Goal: Navigation & Orientation: Find specific page/section

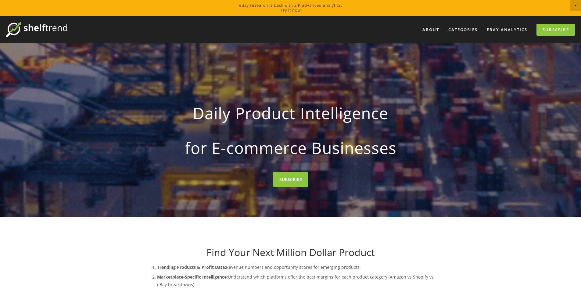
click at [293, 12] on link "Try it now" at bounding box center [291, 9] width 20 height 5
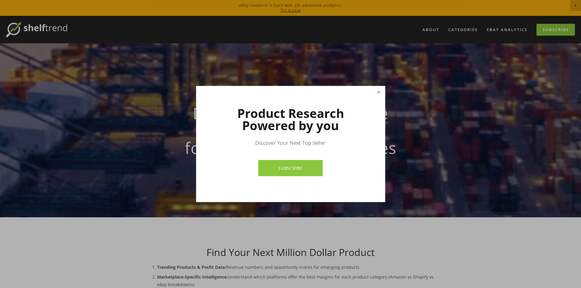
click at [380, 93] on link "Close" at bounding box center [378, 92] width 11 height 11
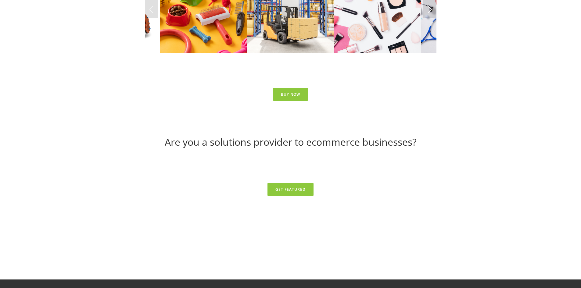
scroll to position [2536, 0]
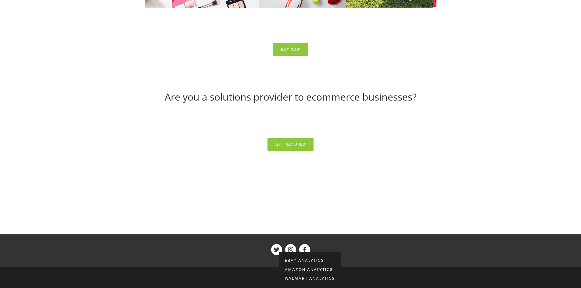
click at [295, 287] on div "Analytics" at bounding box center [298, 292] width 34 height 11
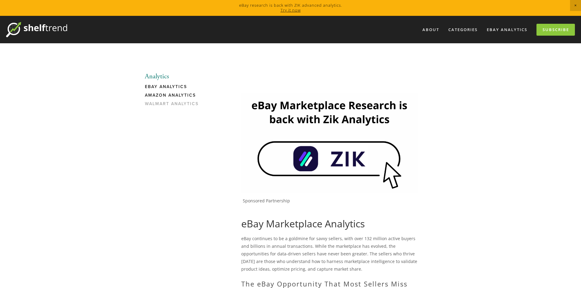
click at [172, 98] on link "Amazon Analytics" at bounding box center [174, 97] width 58 height 9
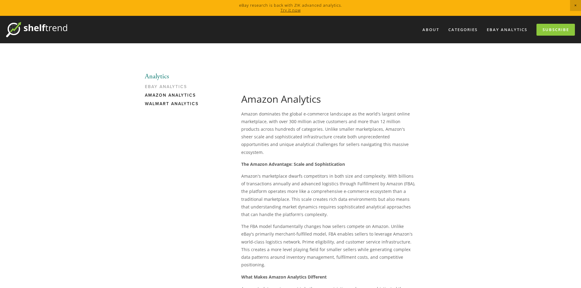
click at [166, 106] on link "Walmart Analytics" at bounding box center [174, 105] width 58 height 9
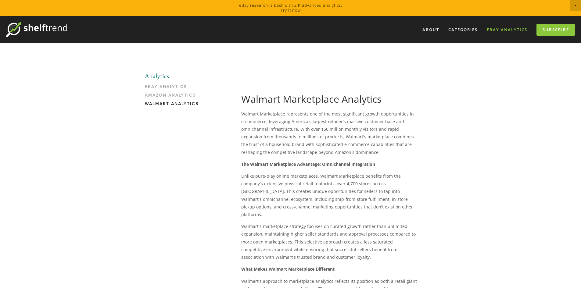
click at [506, 30] on link "eBay Analytics" at bounding box center [507, 30] width 48 height 10
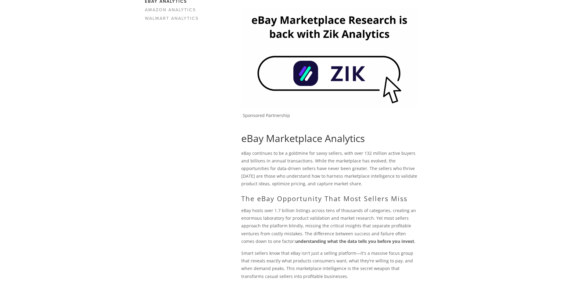
scroll to position [67, 0]
